Goal: Task Accomplishment & Management: Use online tool/utility

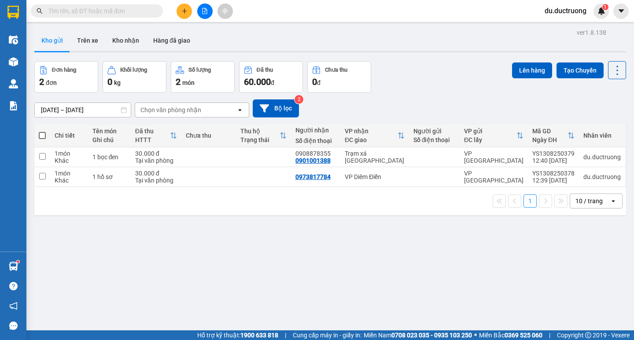
click at [184, 12] on icon "plus" at bounding box center [184, 11] width 6 height 6
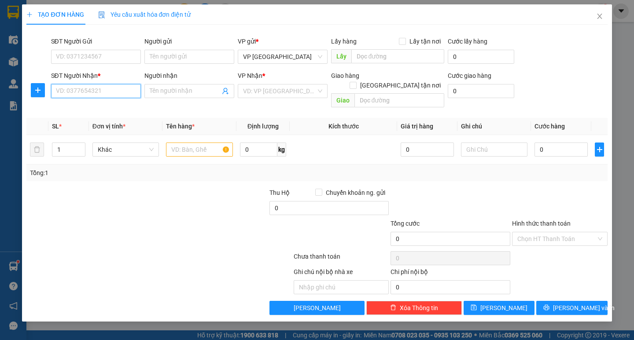
click at [106, 90] on input "SĐT Người Nhận *" at bounding box center [96, 91] width 90 height 14
type input "0971085345"
click at [278, 89] on input "search" at bounding box center [279, 91] width 73 height 13
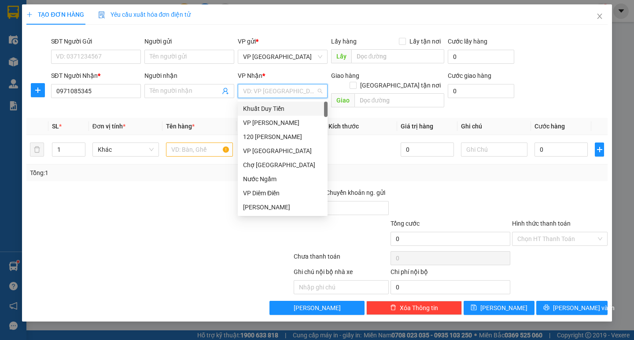
type input "b"
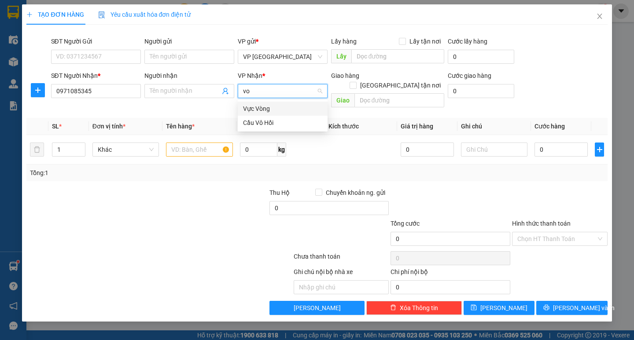
type input "vô"
click at [276, 125] on div "Cầu Vô Hối" at bounding box center [282, 123] width 79 height 10
click at [200, 143] on input "text" at bounding box center [199, 150] width 66 height 14
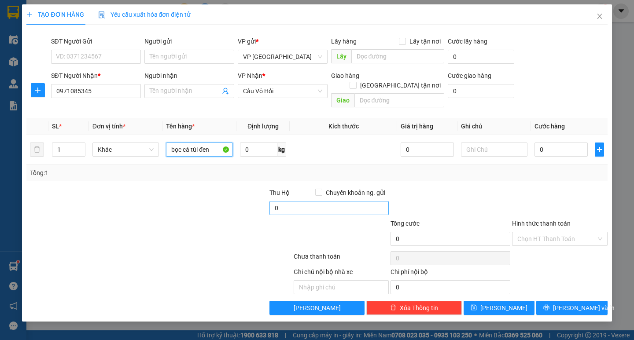
type input "bọc cá túi đen"
click at [356, 201] on input "0" at bounding box center [329, 208] width 120 height 14
type input "400.000"
click at [468, 188] on div at bounding box center [451, 203] width 122 height 31
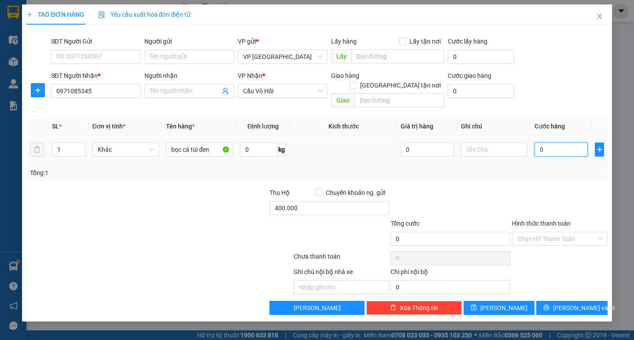
click at [564, 146] on input "0" at bounding box center [560, 150] width 53 height 14
type input "005"
type input "5"
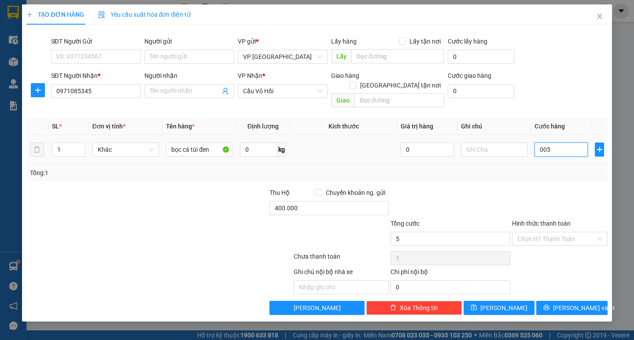
type input "0.050"
type input "50"
click at [547, 168] on div "Tổng: 1" at bounding box center [317, 173] width 574 height 10
type input "50.000"
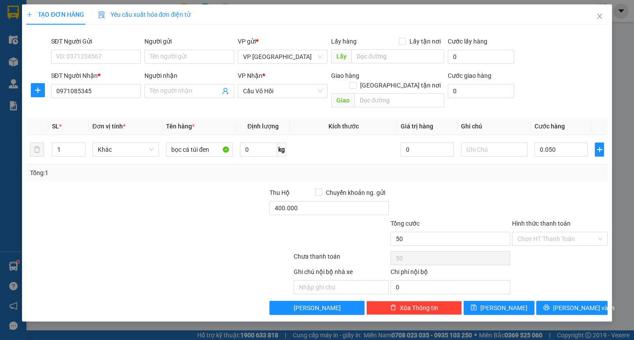
type input "50.000"
click at [539, 232] on input "Hình thức thanh toán" at bounding box center [556, 238] width 79 height 13
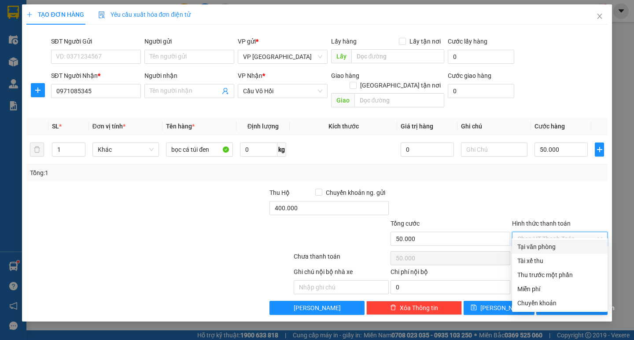
click at [547, 250] on div "Tại văn phòng" at bounding box center [559, 247] width 85 height 10
type input "0"
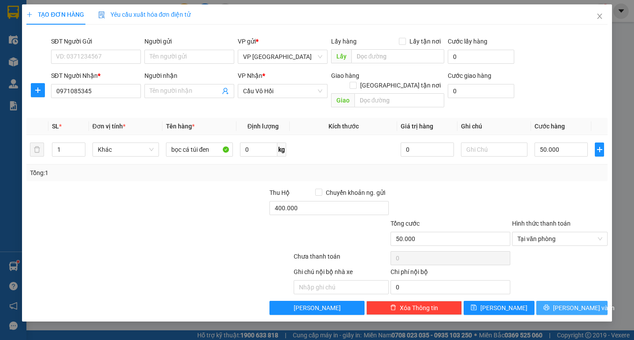
click at [564, 301] on button "[PERSON_NAME] và In" at bounding box center [571, 308] width 71 height 14
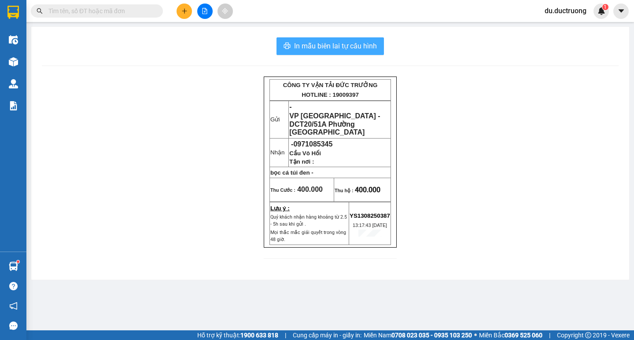
click at [293, 39] on button "In mẫu biên lai tự cấu hình" at bounding box center [329, 46] width 107 height 18
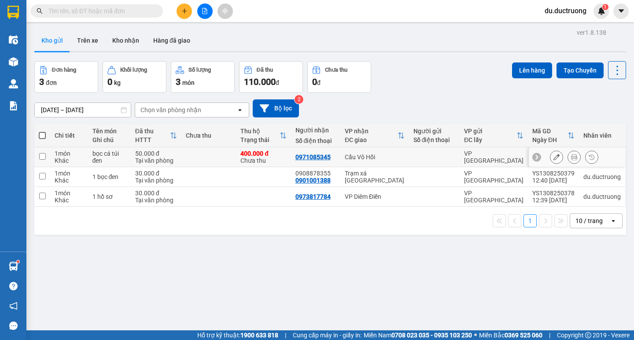
click at [571, 156] on button at bounding box center [574, 157] width 12 height 15
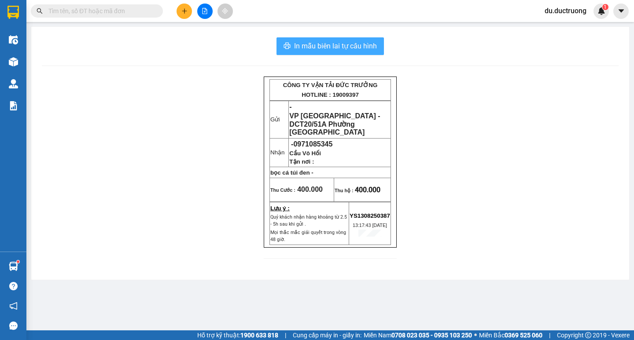
click at [333, 40] on button "In mẫu biên lai tự cấu hình" at bounding box center [329, 46] width 107 height 18
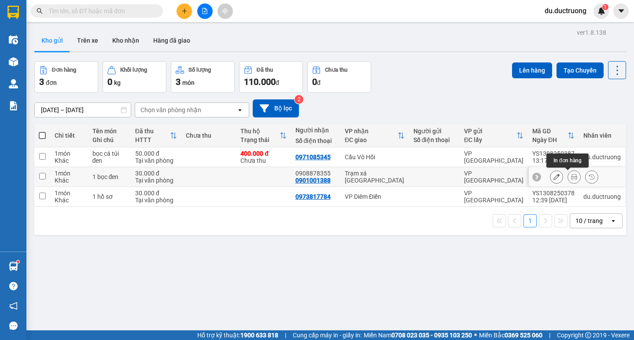
click at [571, 177] on icon at bounding box center [574, 177] width 6 height 6
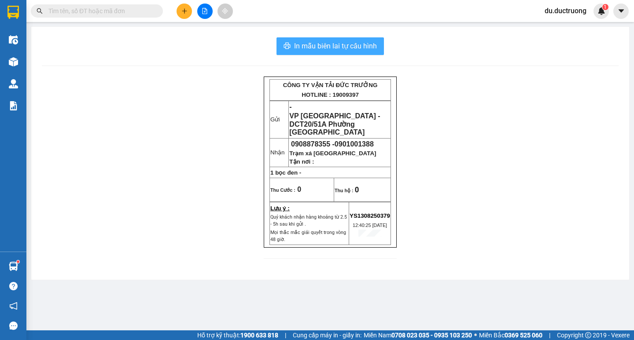
click at [343, 48] on span "In mẫu biên lai tự cấu hình" at bounding box center [335, 46] width 83 height 11
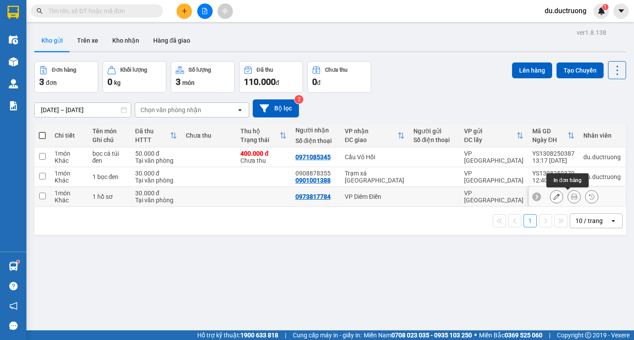
click at [571, 195] on icon at bounding box center [574, 197] width 6 height 6
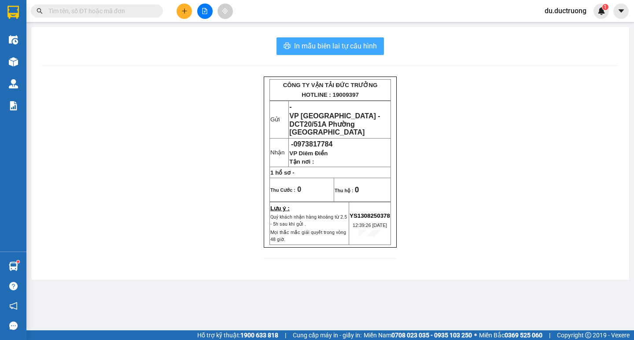
click at [340, 44] on span "In mẫu biên lai tự cấu hình" at bounding box center [335, 46] width 83 height 11
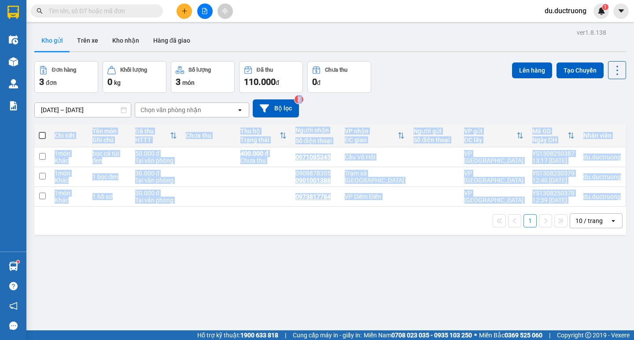
drag, startPoint x: 464, startPoint y: 270, endPoint x: 432, endPoint y: 103, distance: 170.9
click at [432, 105] on div "ver 1.8.138 Kho gửi Trên xe Kho nhận Hàng đã giao Đơn hàng 3 đơn Khối lượng 0 k…" at bounding box center [330, 196] width 599 height 340
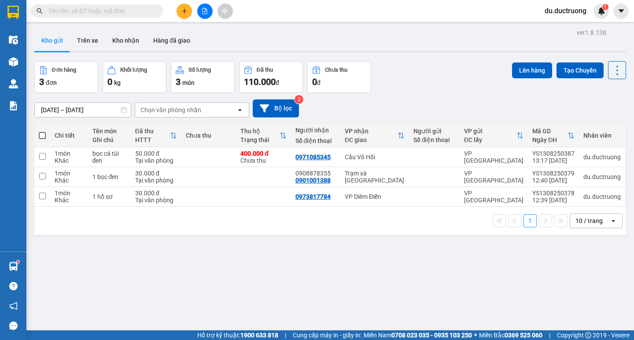
click at [437, 86] on div "Đơn hàng 3 đơn Khối lượng 0 kg Số lượng 3 món Đã thu 110.000 đ Chưa thu 0 đ Lên…" at bounding box center [330, 77] width 592 height 32
drag, startPoint x: 369, startPoint y: 265, endPoint x: 335, endPoint y: 267, distance: 34.9
click at [335, 267] on div "ver 1.8.138 Kho gửi Trên xe Kho nhận Hàng đã giao Đơn hàng 3 đơn Khối lượng 0 k…" at bounding box center [330, 196] width 599 height 340
